Goal: Task Accomplishment & Management: Use online tool/utility

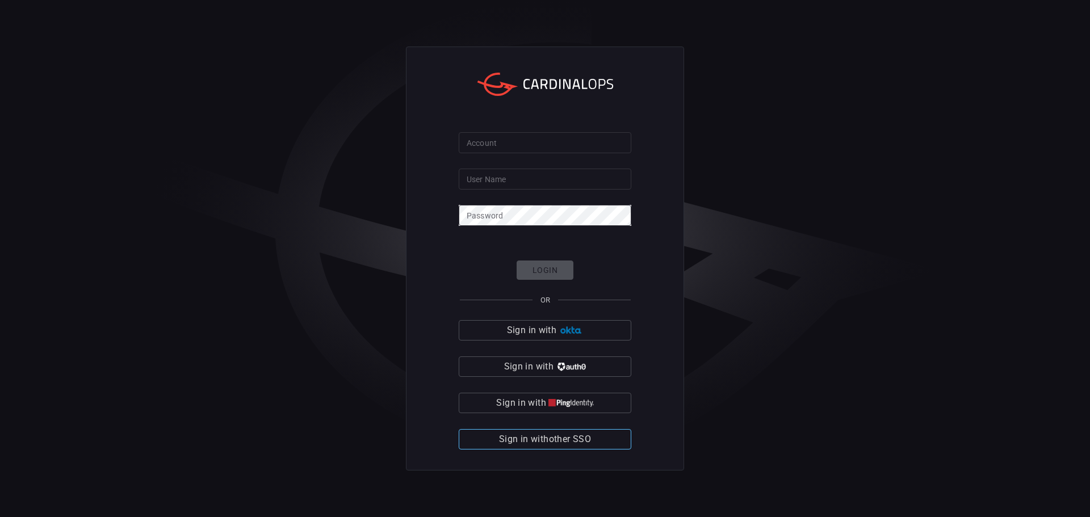
click at [563, 440] on span "Sign in with other SSO" at bounding box center [545, 439] width 92 height 16
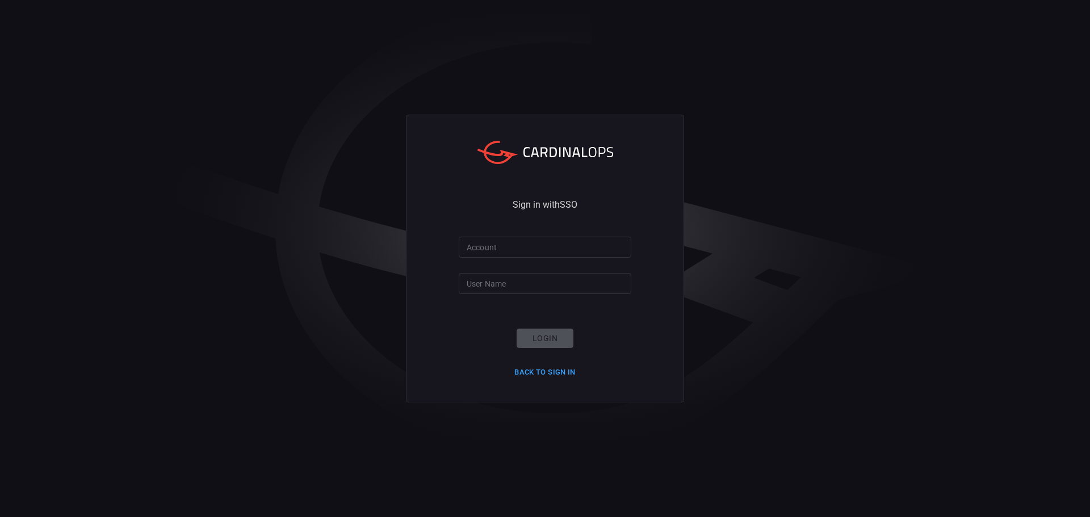
click at [523, 245] on input "Account" at bounding box center [545, 247] width 173 height 21
type input "smbc"
type input "[EMAIL_ADDRESS][DOMAIN_NAME]"
click button "Login" at bounding box center [545, 339] width 57 height 20
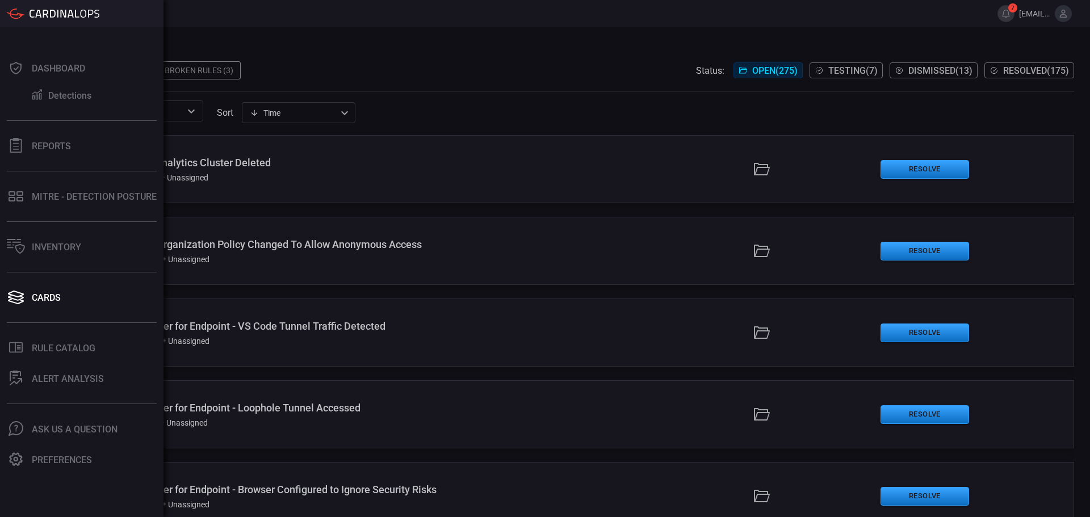
click at [179, 70] on div "Broken Rules (3)" at bounding box center [199, 70] width 83 height 18
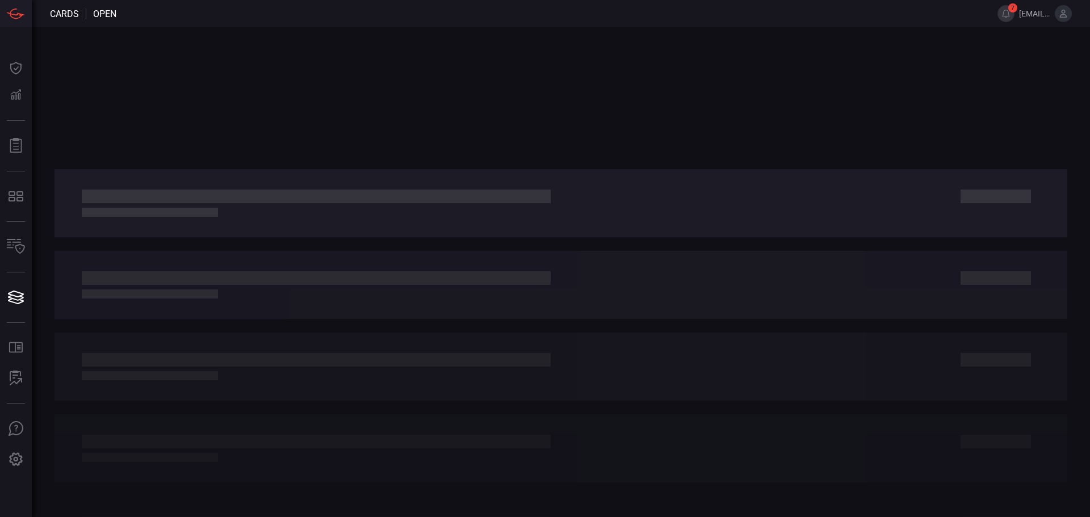
click at [163, 68] on div at bounding box center [561, 272] width 1058 height 490
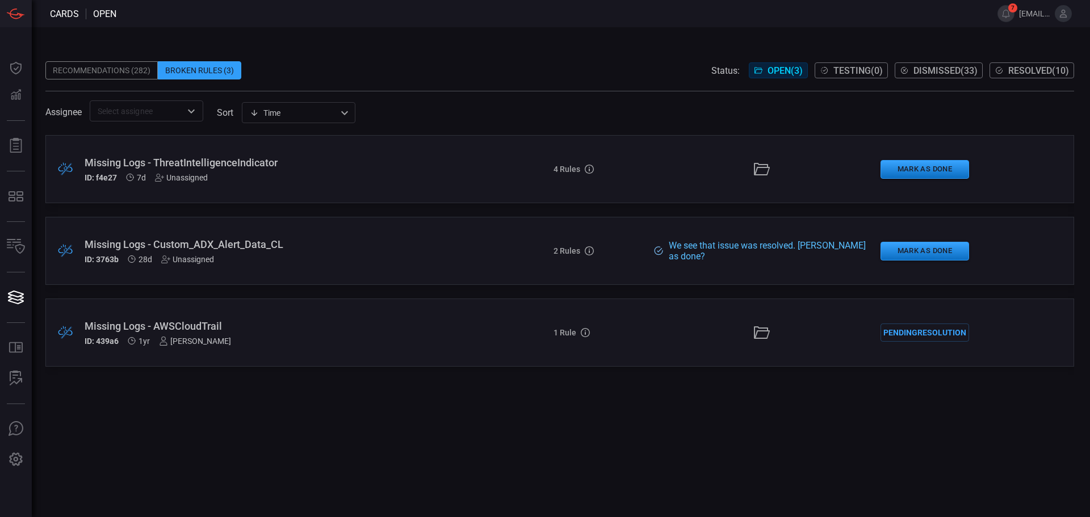
click at [622, 426] on div ".broken_cards_icon_0{fill:#39A4FF;} .broken_cards_icon_1{fill:none;stroke:#1918…" at bounding box center [559, 326] width 1029 height 382
